Goal: Check status: Check status

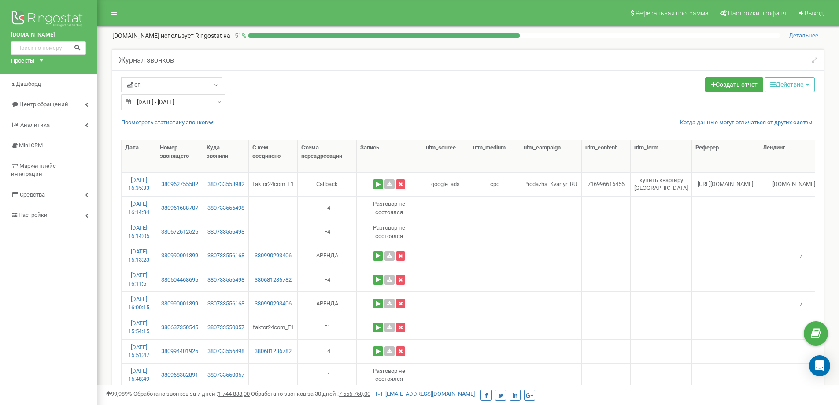
select select "50"
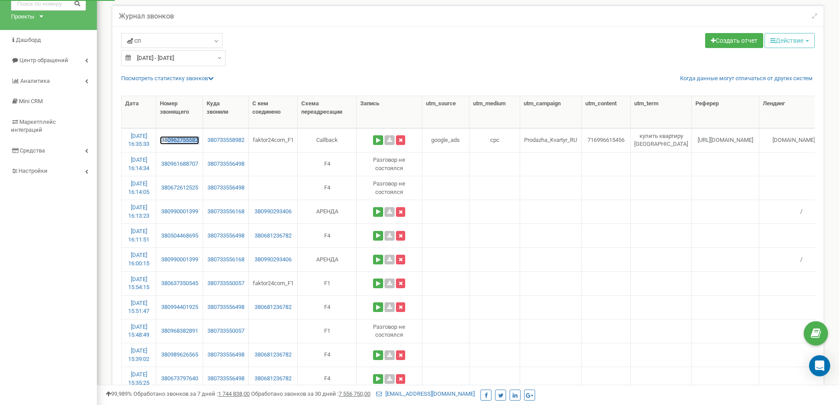
scroll to position [44, 0]
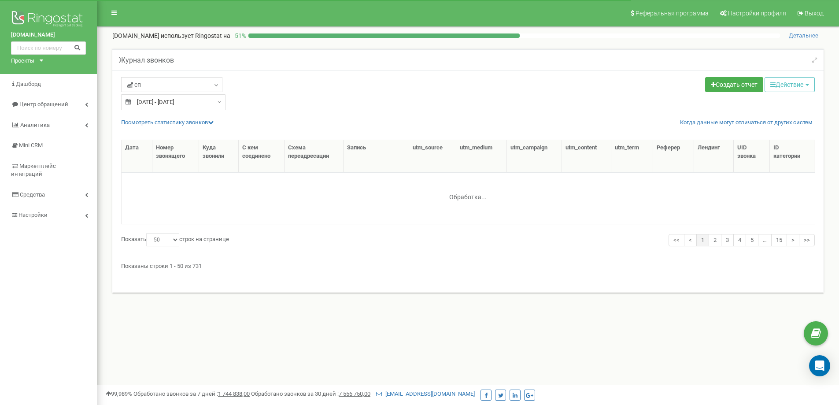
select select "50"
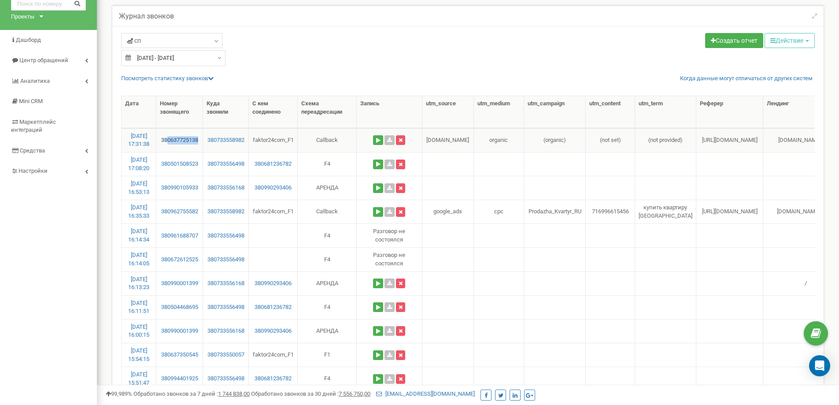
click at [169, 139] on td "380637725138" at bounding box center [179, 140] width 47 height 24
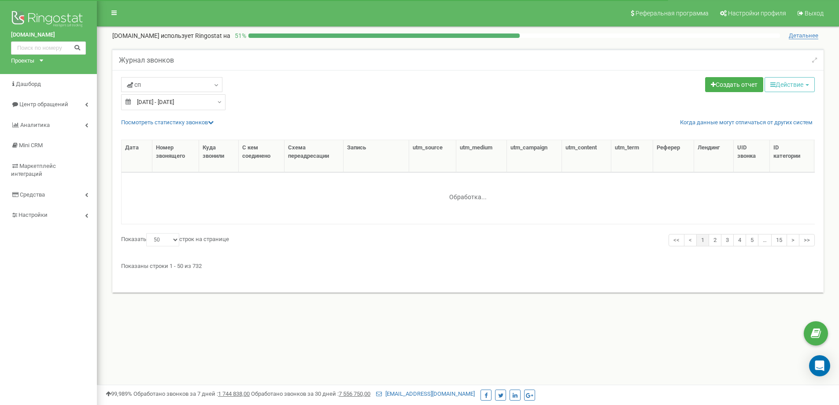
select select "50"
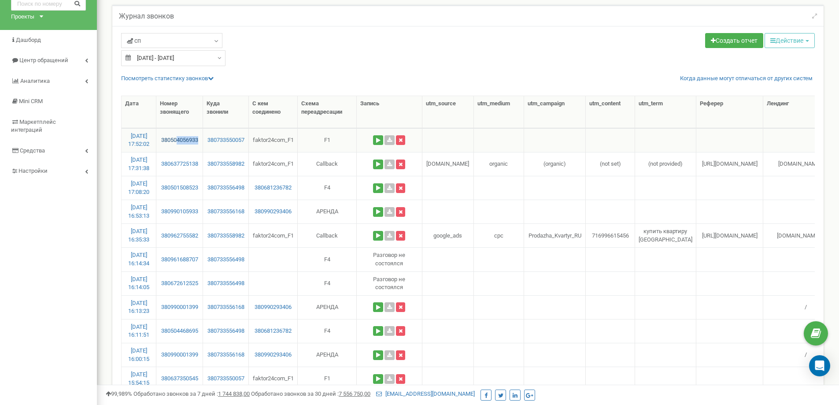
click at [167, 140] on td "380504056933" at bounding box center [179, 140] width 47 height 24
